Goal: Transaction & Acquisition: Obtain resource

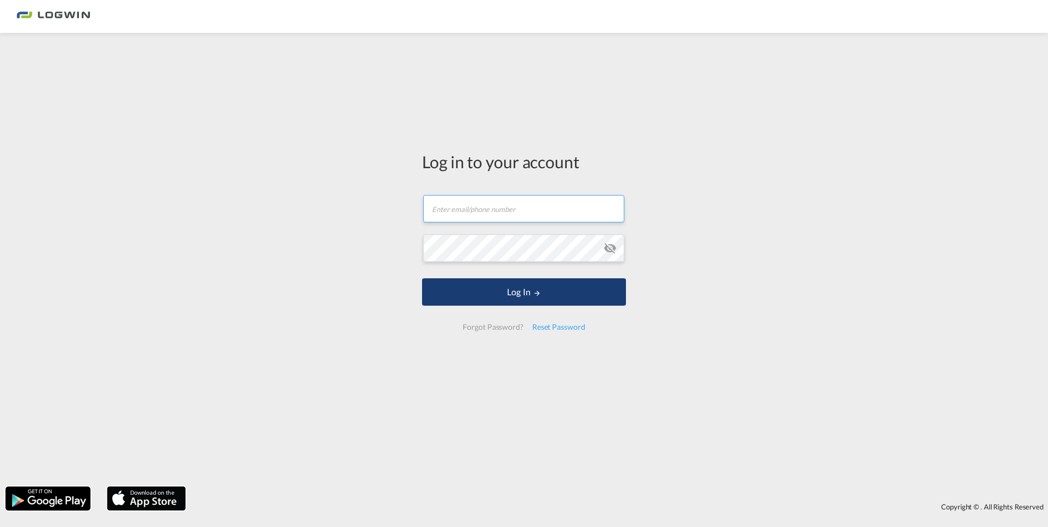
type input "[EMAIL_ADDRESS][DOMAIN_NAME]"
click at [515, 296] on button "Log In" at bounding box center [524, 291] width 204 height 27
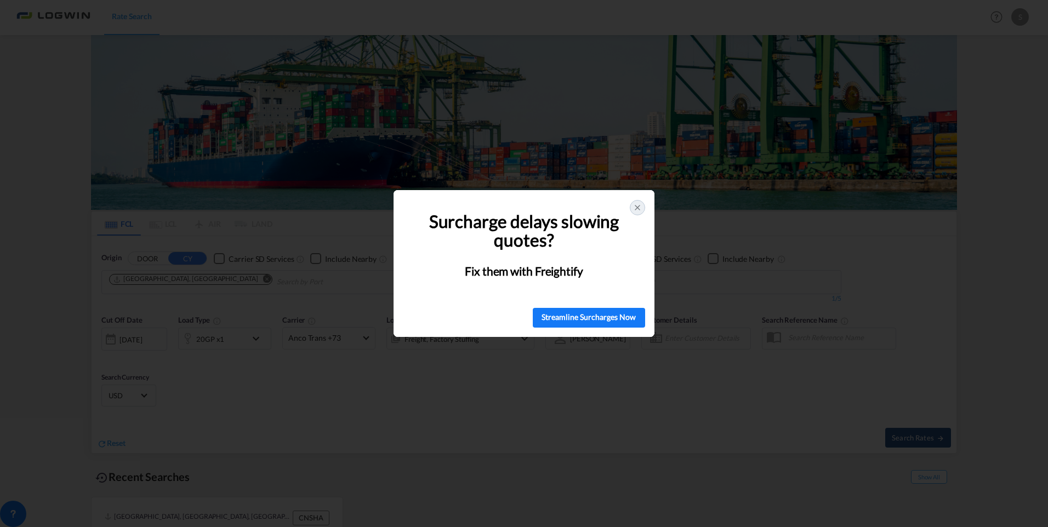
click at [638, 207] on icon at bounding box center [637, 207] width 9 height 9
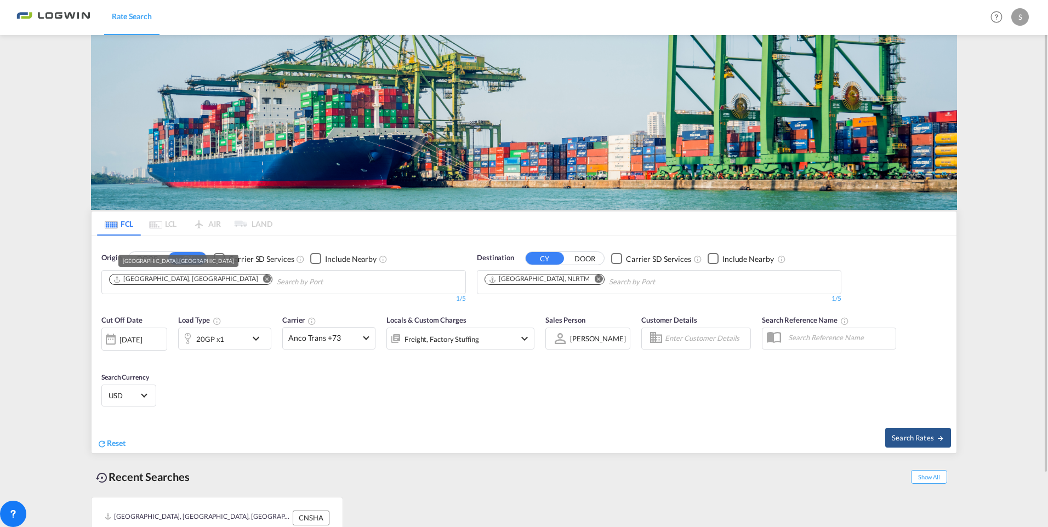
click at [136, 275] on div "[GEOGRAPHIC_DATA], [GEOGRAPHIC_DATA]" at bounding box center [185, 279] width 145 height 9
click at [263, 278] on md-icon "Remove" at bounding box center [267, 279] width 8 height 8
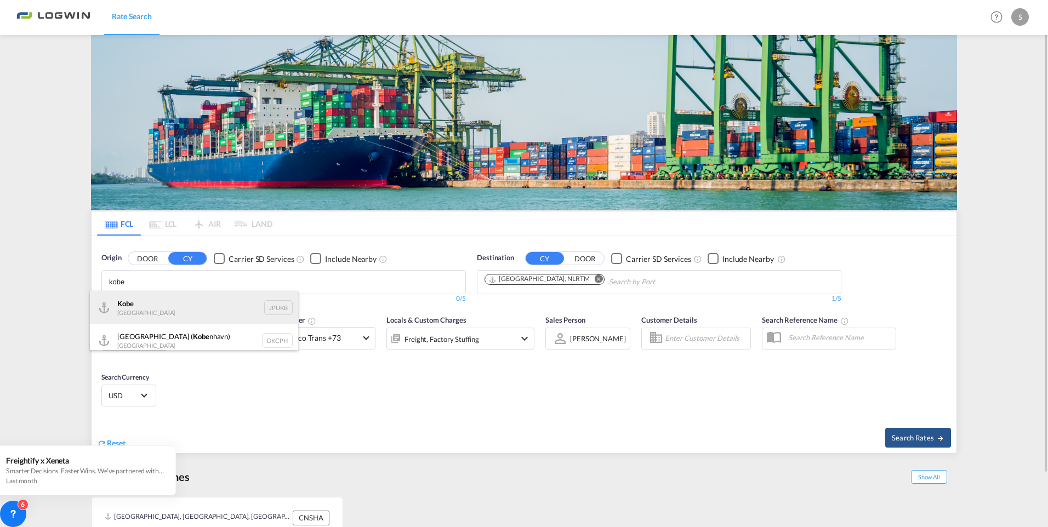
type input "kobe"
click at [116, 309] on div "Kobe [GEOGRAPHIC_DATA] JPUKB" at bounding box center [194, 307] width 208 height 33
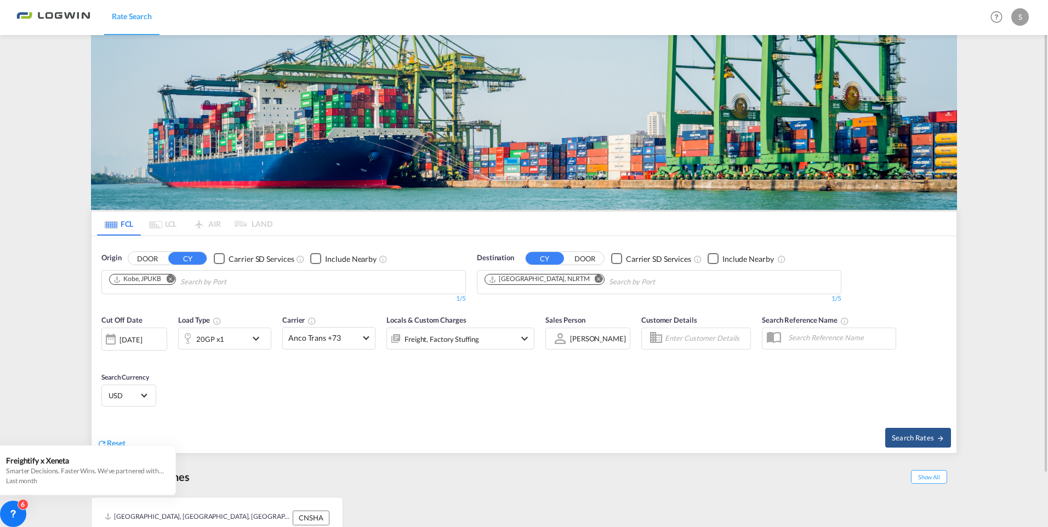
click at [587, 279] on button "Remove" at bounding box center [595, 280] width 16 height 11
click at [555, 280] on body "Rate Search Rate Search Help Resources Product Release S My Profile Logout FCL …" at bounding box center [524, 263] width 1048 height 527
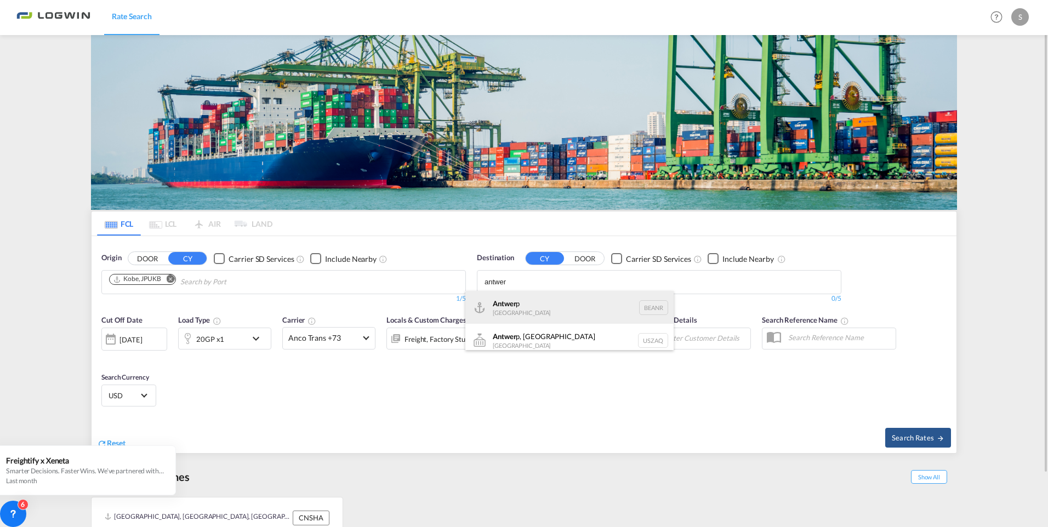
type input "antwer"
click at [531, 304] on div "Antwer p [GEOGRAPHIC_DATA] BEANR" at bounding box center [569, 307] width 208 height 33
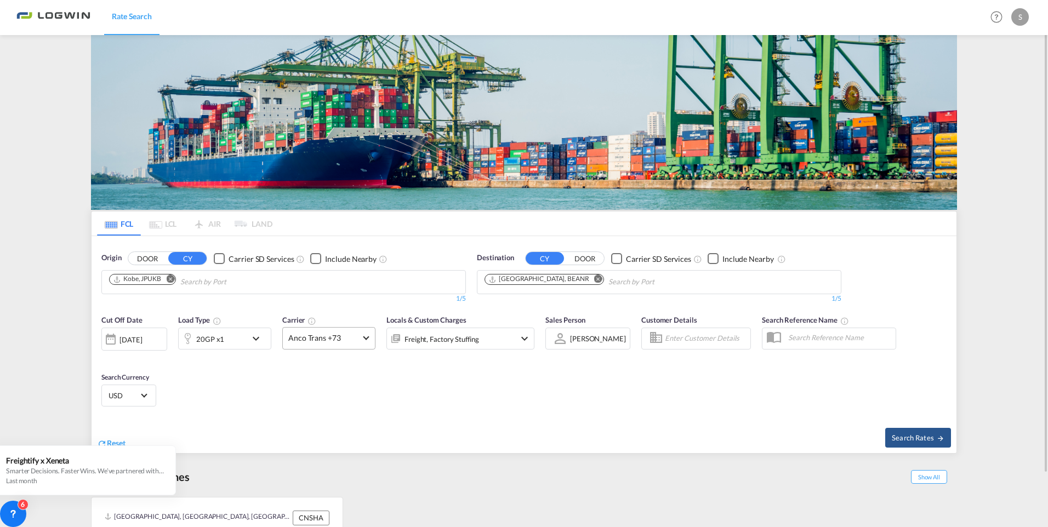
click at [329, 341] on span "Anco Trans +73" at bounding box center [323, 338] width 71 height 11
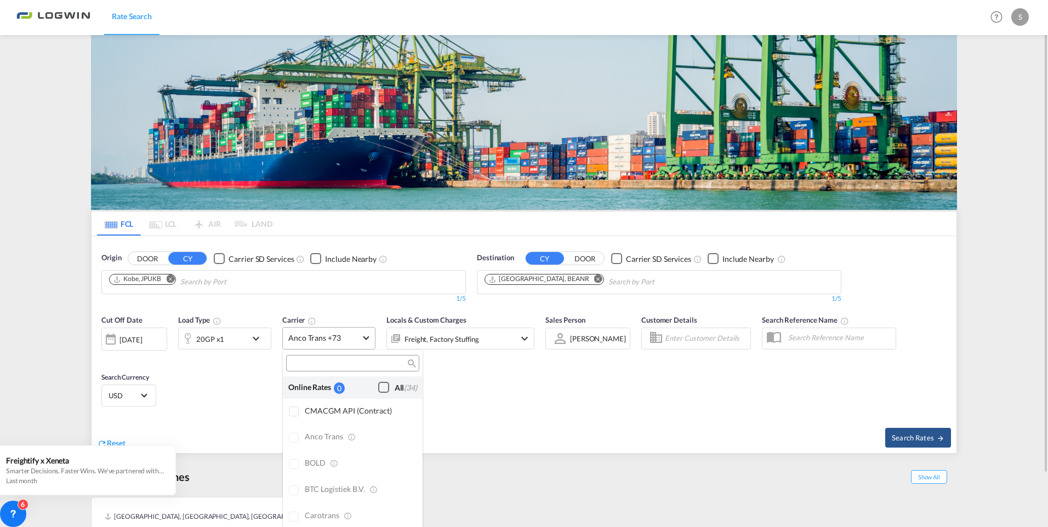
scroll to position [880, 0]
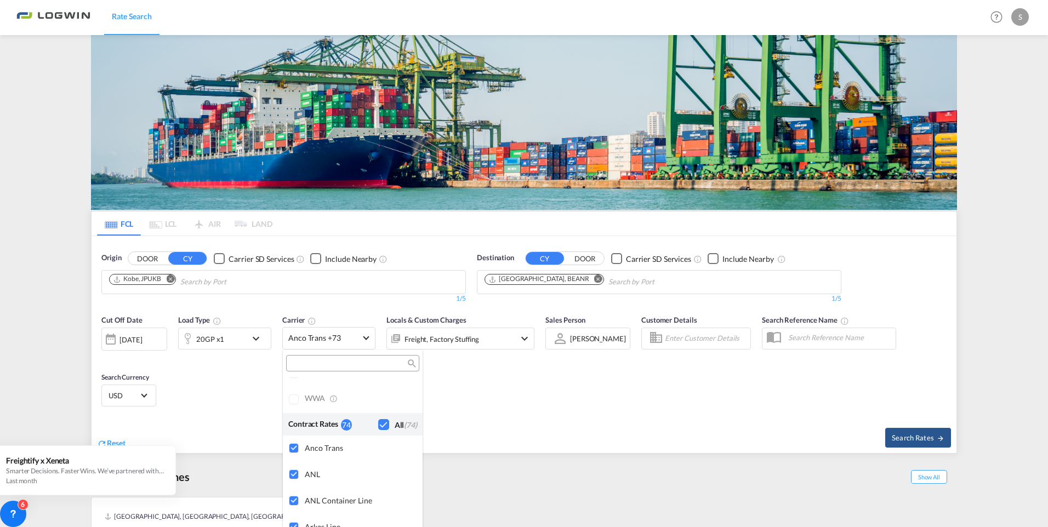
click at [334, 342] on md-backdrop at bounding box center [524, 263] width 1048 height 527
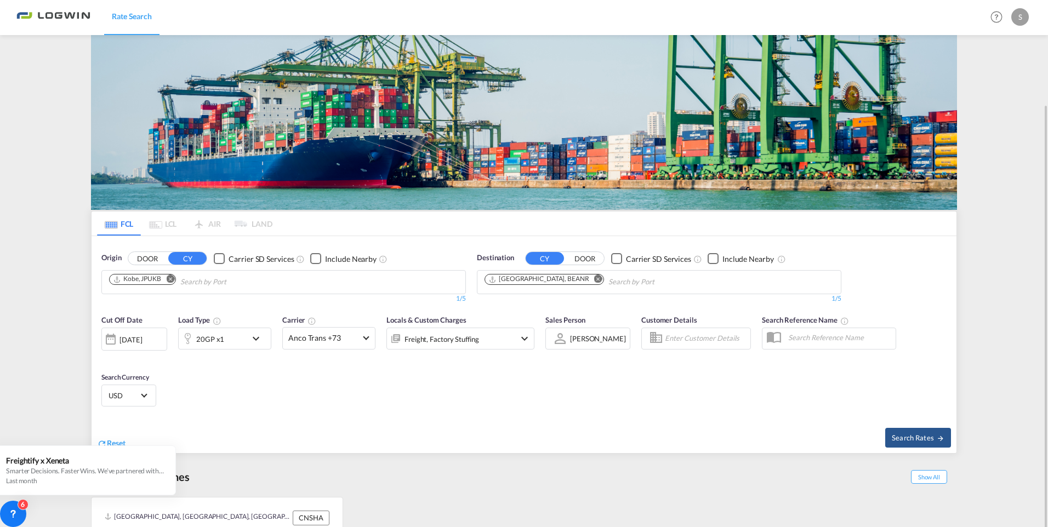
scroll to position [55, 0]
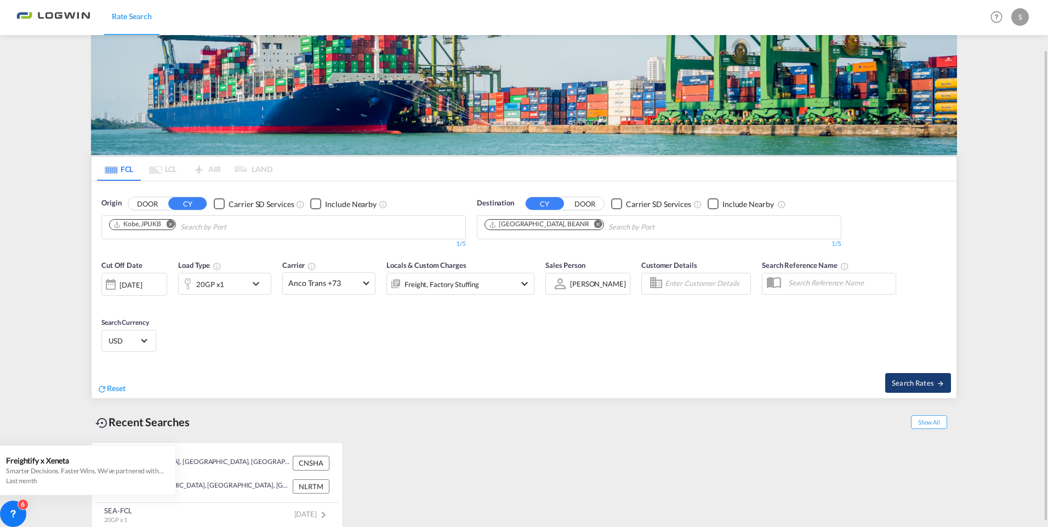
click at [915, 379] on span "Search Rates" at bounding box center [917, 383] width 53 height 9
type input "JPUKB to BEANR / [DATE]"
